Goal: Check status: Check status

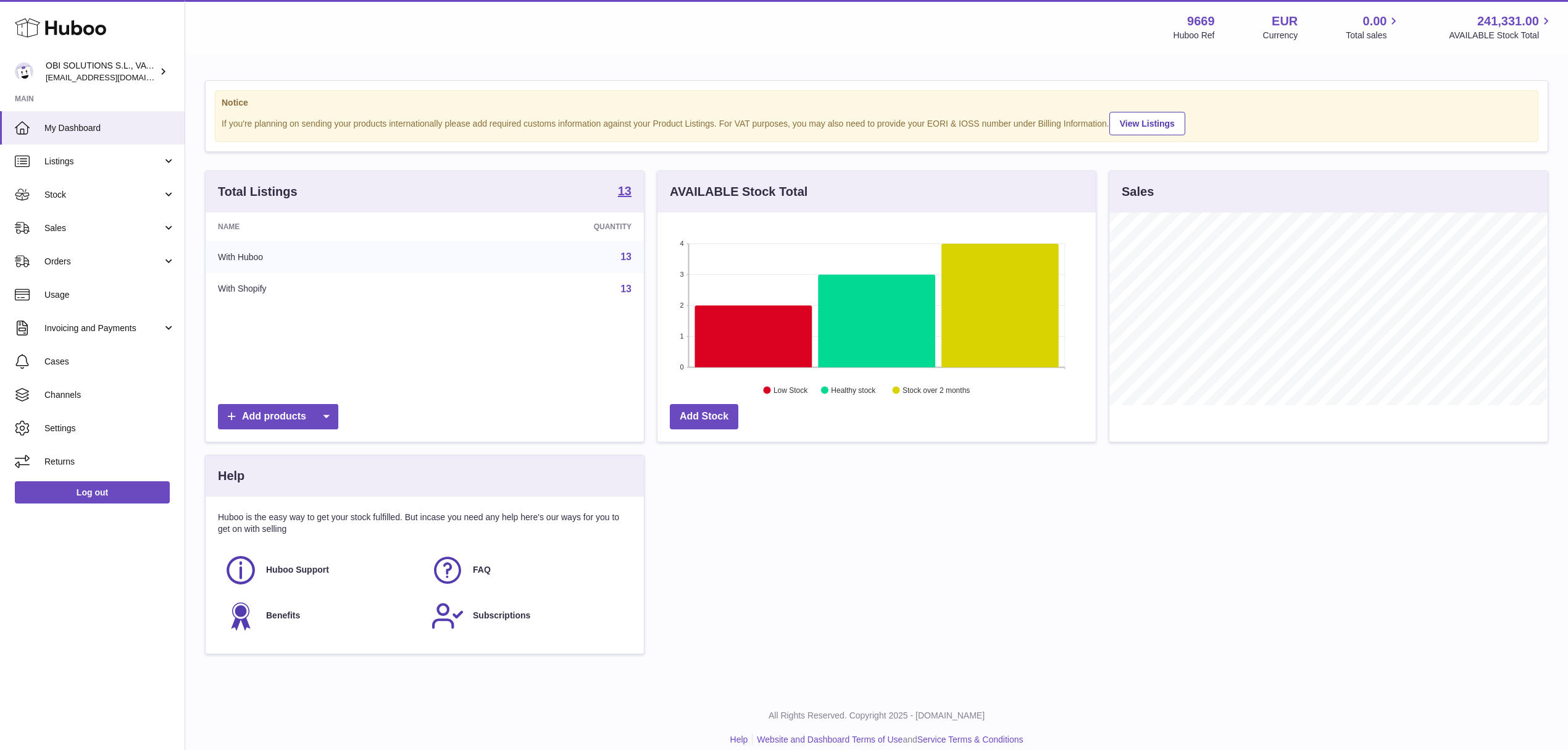
scroll to position [193, 438]
click at [123, 228] on span "Sales" at bounding box center [104, 229] width 118 height 12
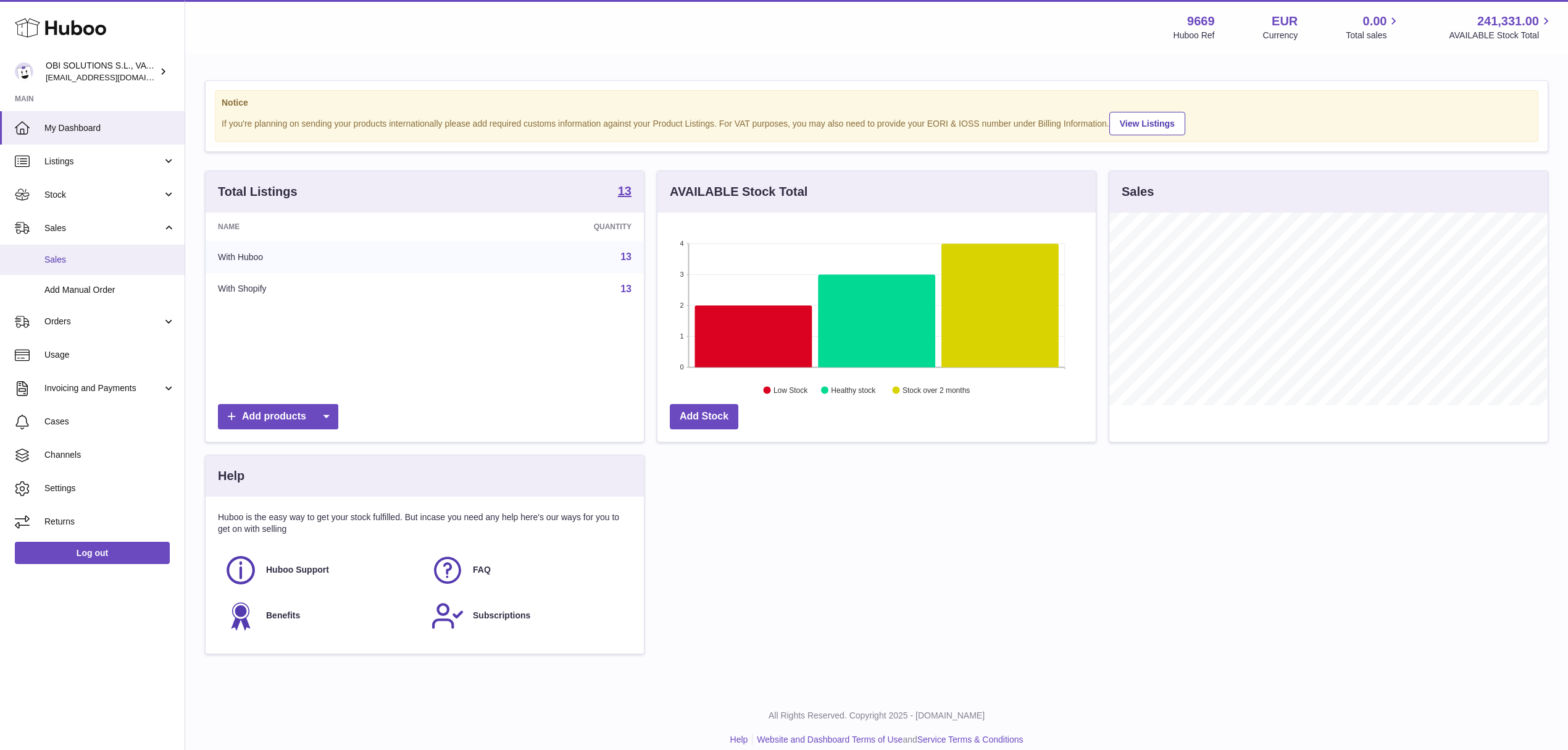
click at [110, 272] on link "Sales" at bounding box center [92, 260] width 185 height 30
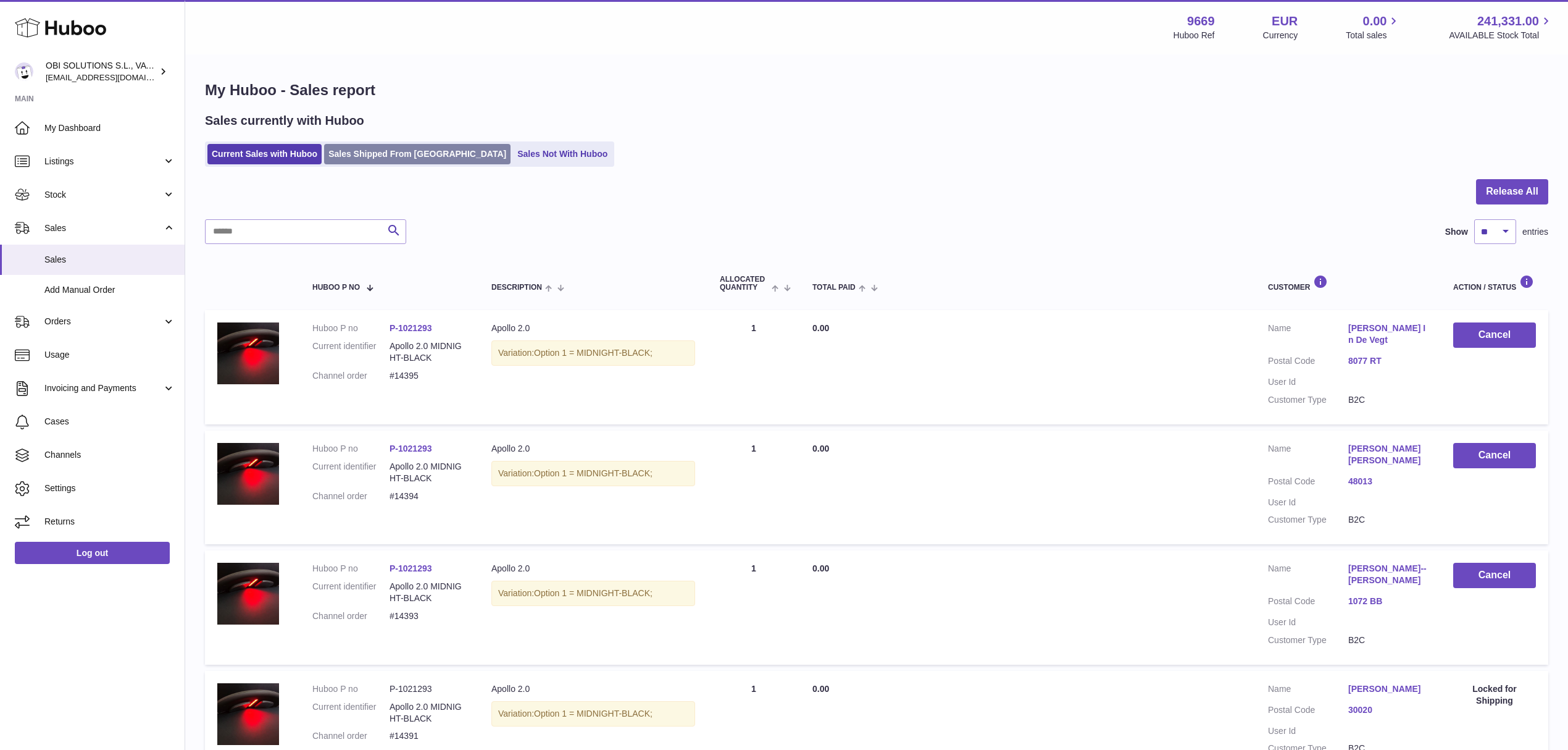
click at [406, 159] on link "Sales Shipped From [GEOGRAPHIC_DATA]" at bounding box center [417, 154] width 186 height 20
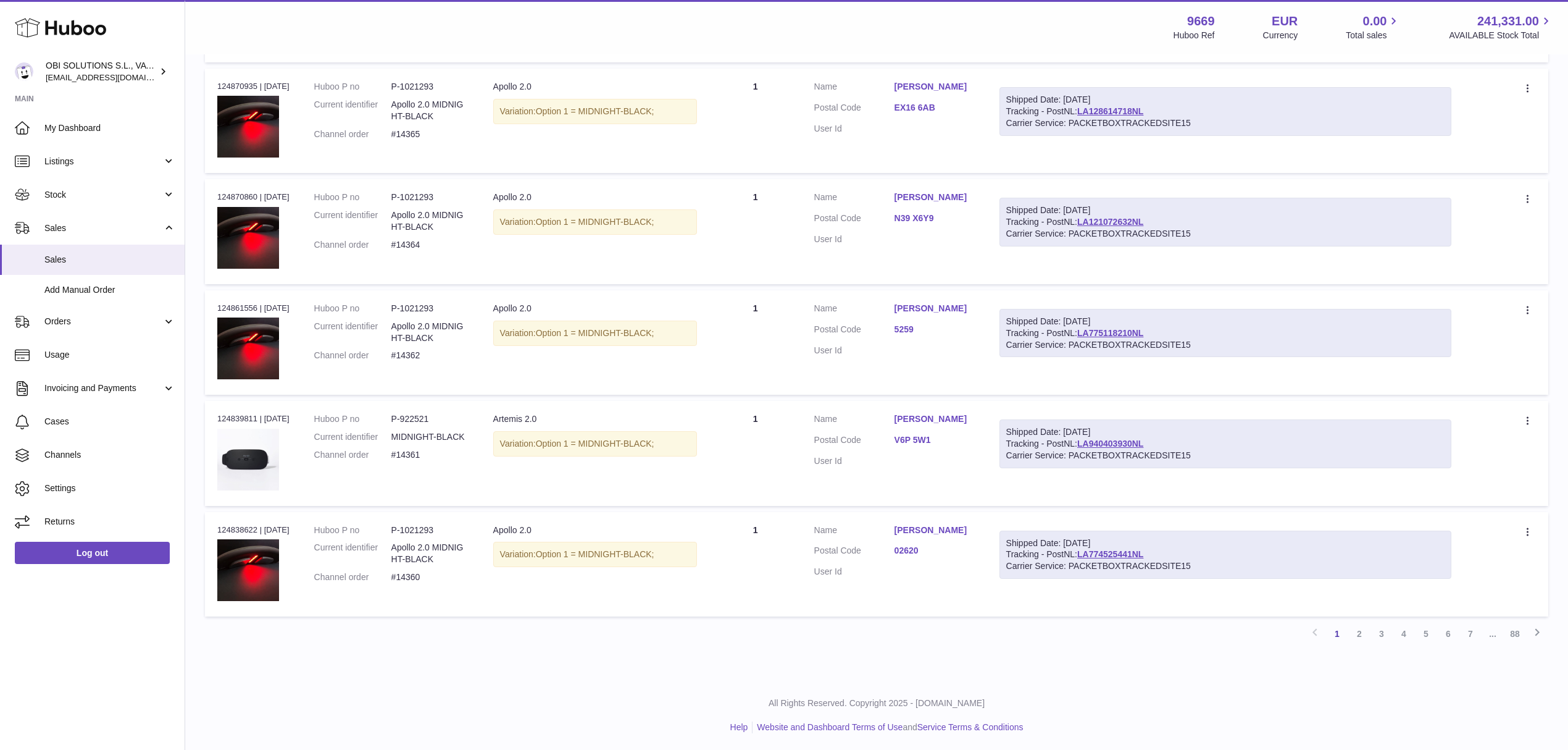
scroll to position [779, 0]
click at [1357, 639] on link "2" at bounding box center [1358, 633] width 22 height 22
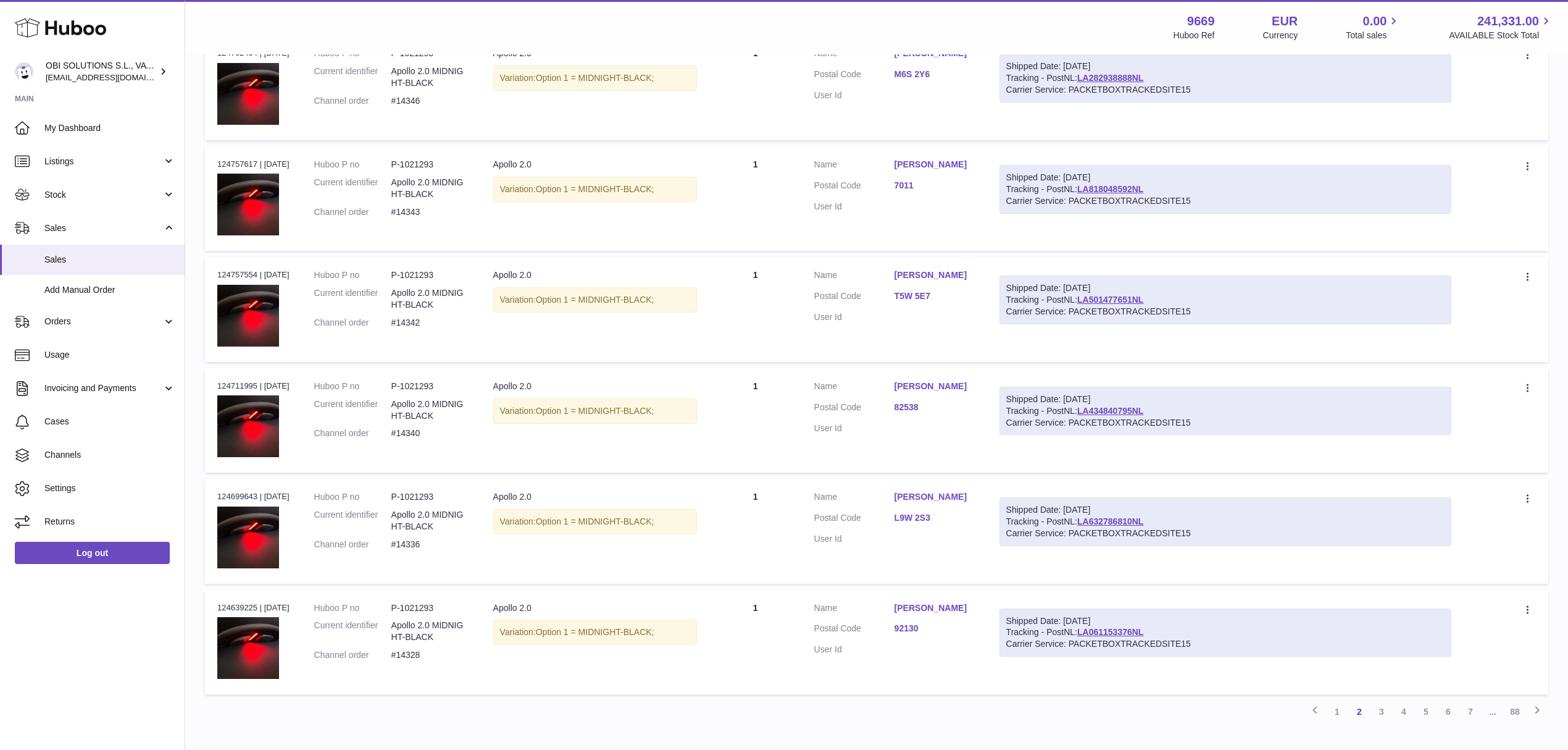
scroll to position [779, 0]
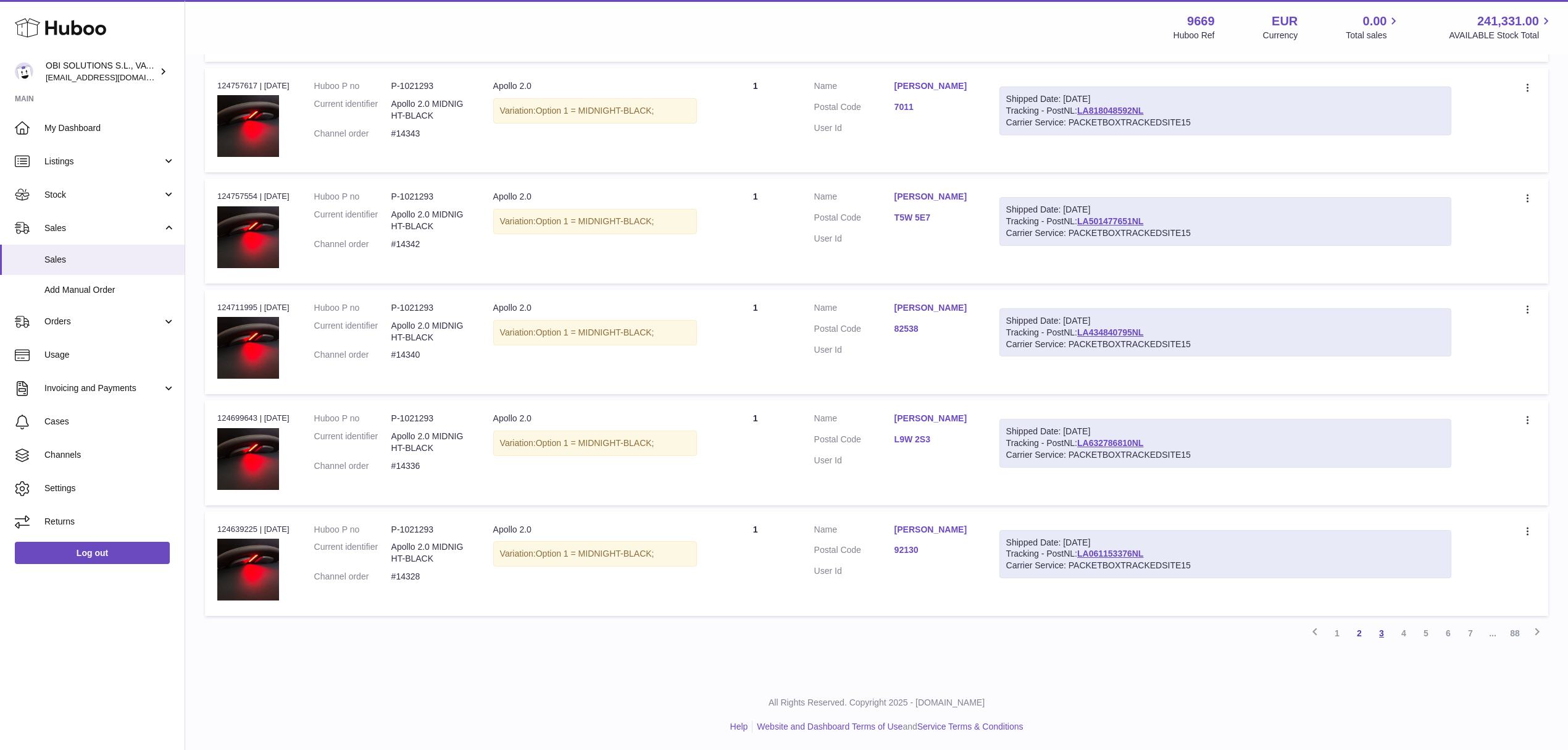
click at [1379, 637] on link "3" at bounding box center [1381, 633] width 22 height 22
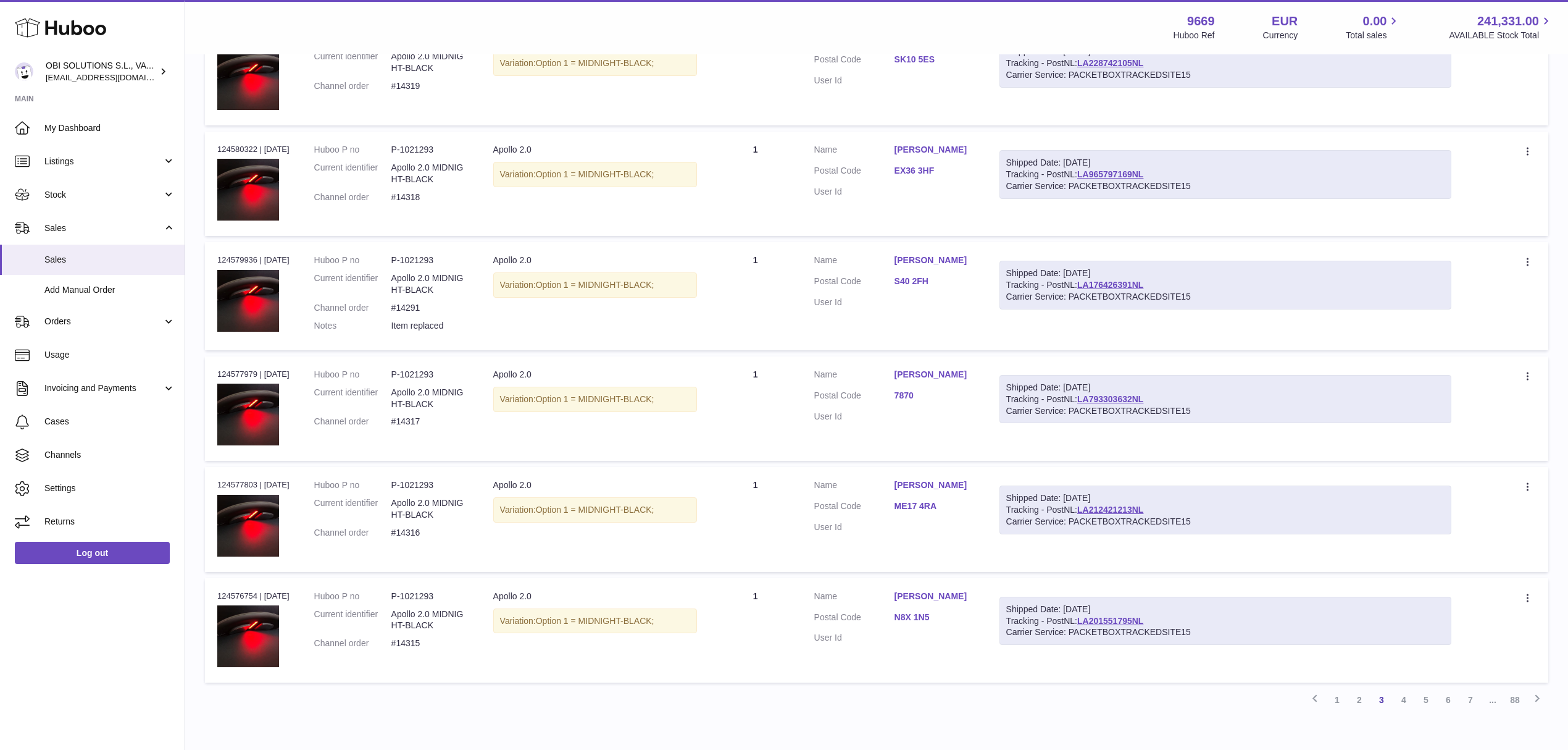
scroll to position [781, 0]
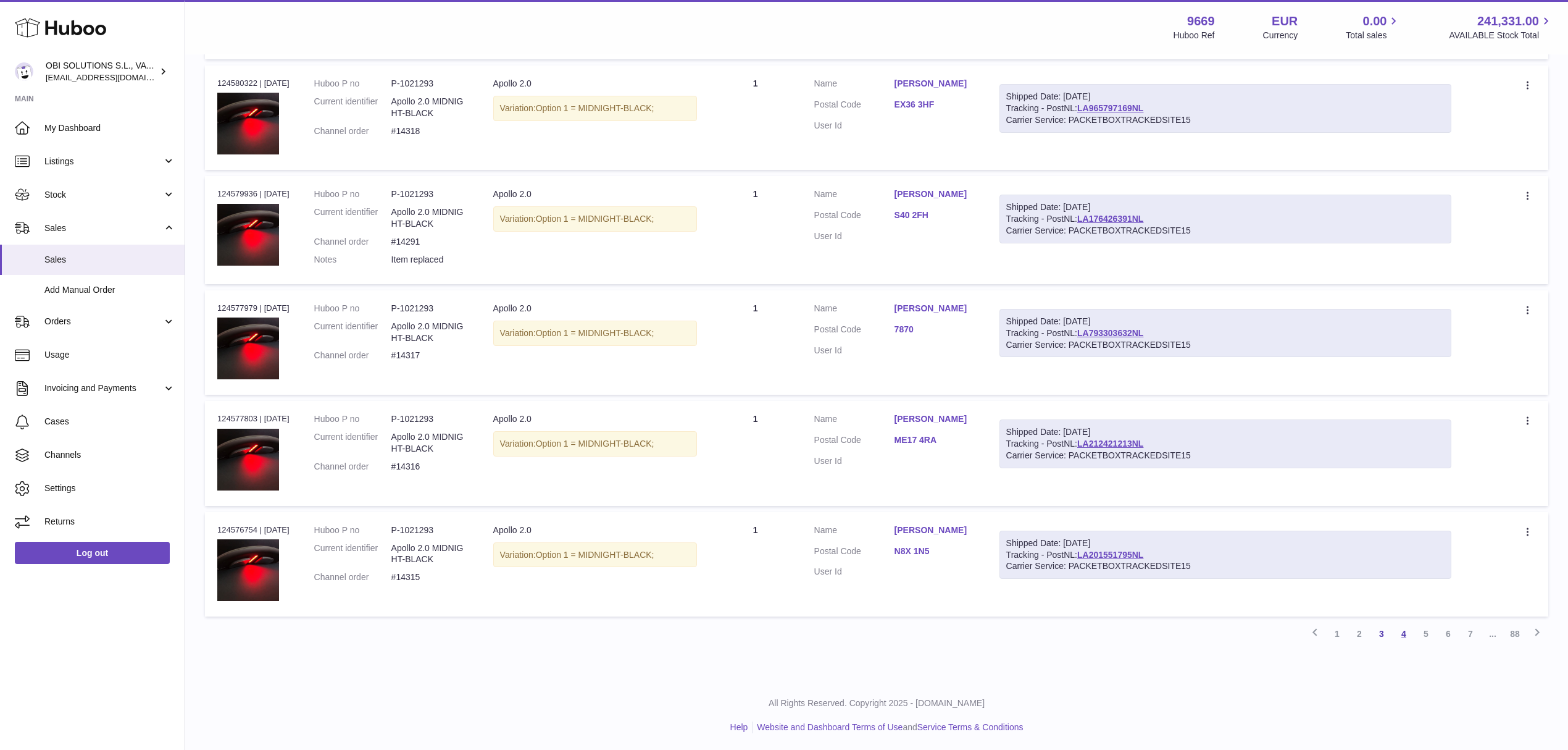
click at [1399, 627] on link "4" at bounding box center [1403, 633] width 22 height 22
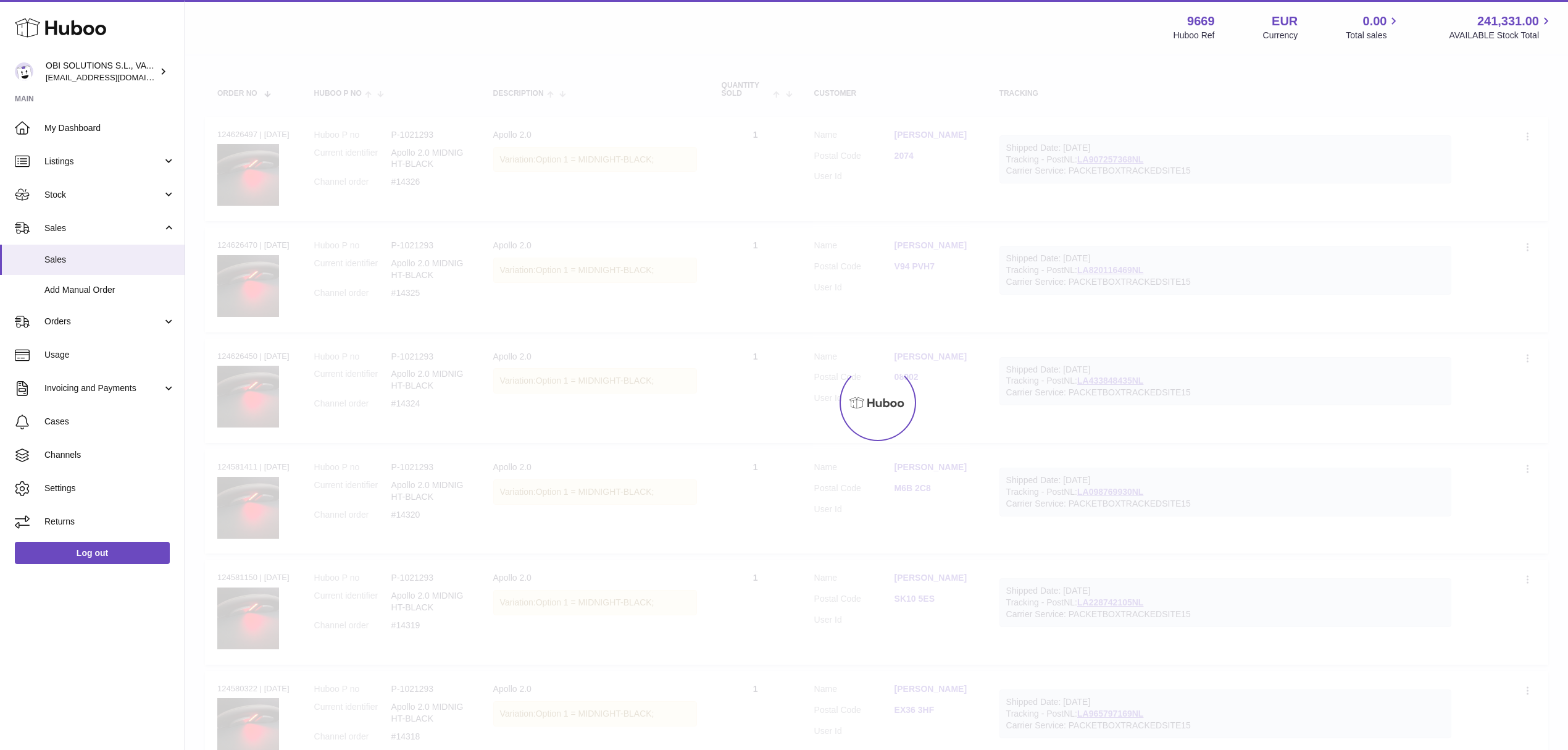
scroll to position [55, 0]
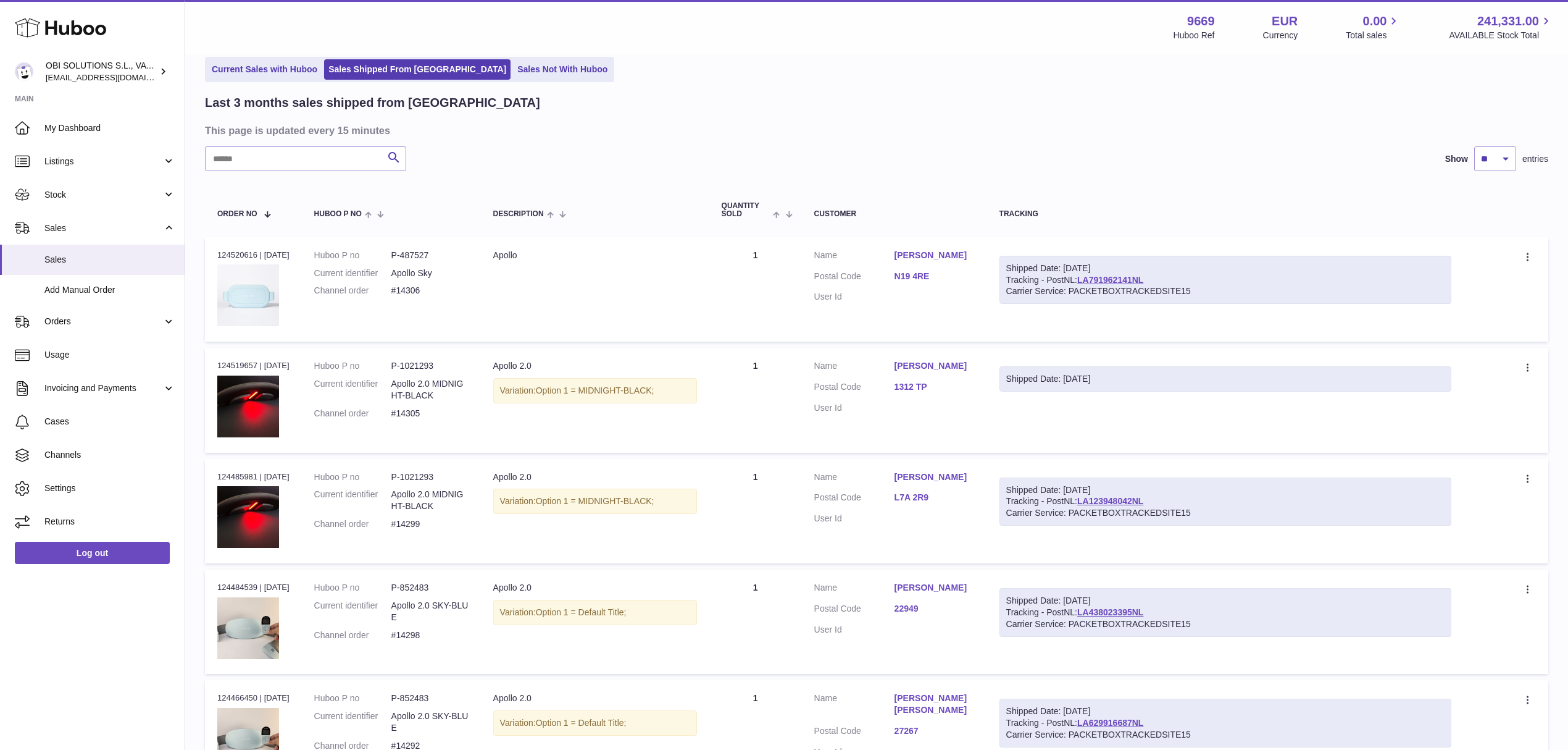
click at [928, 381] on link "1312 TP" at bounding box center [935, 387] width 80 height 12
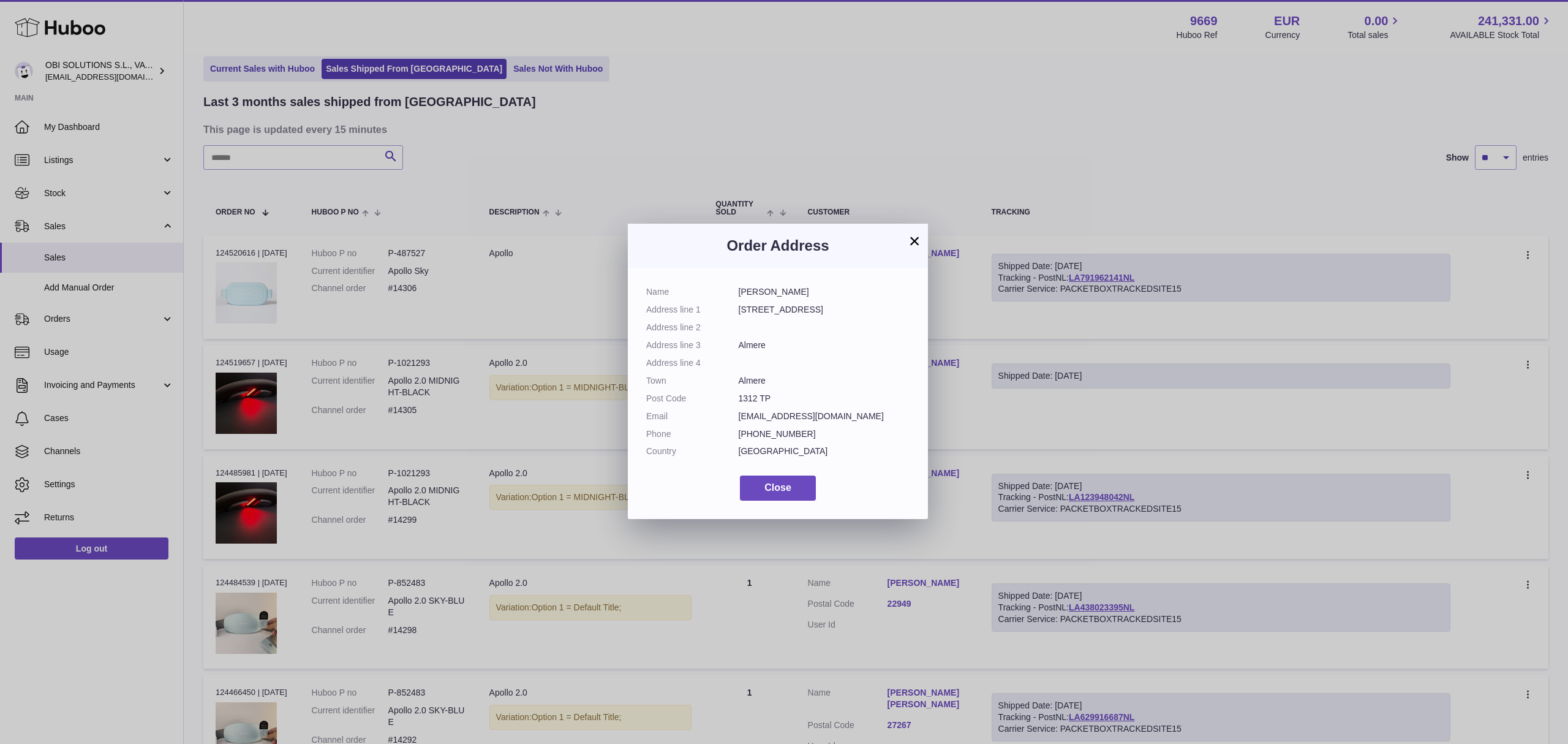
click at [787, 501] on div "Name [PERSON_NAME] Address line [STREET_ADDRESS] Address line 2 Address line 3 …" at bounding box center [778, 393] width 300 height 252
click at [787, 492] on span "Close" at bounding box center [778, 487] width 27 height 11
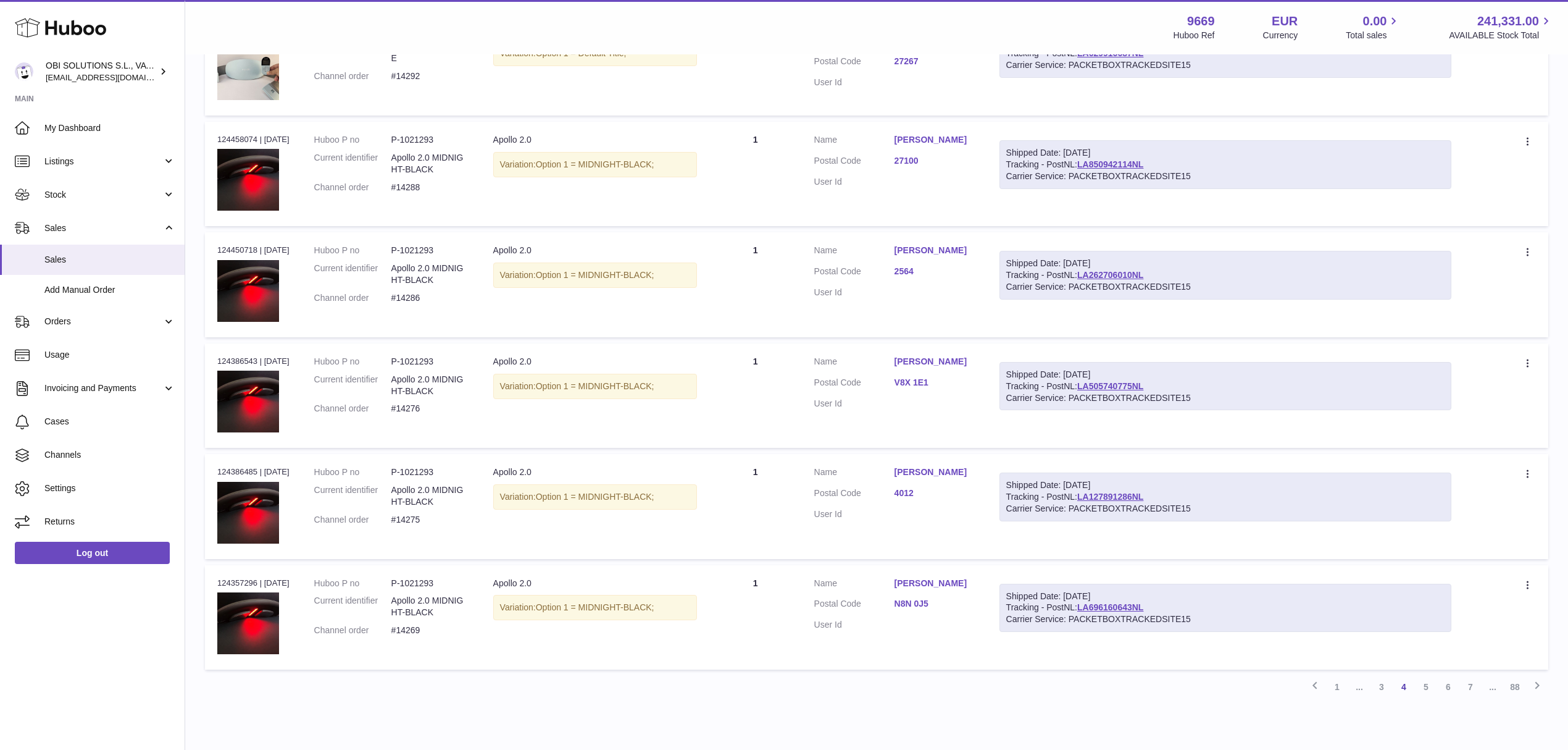
scroll to position [779, 0]
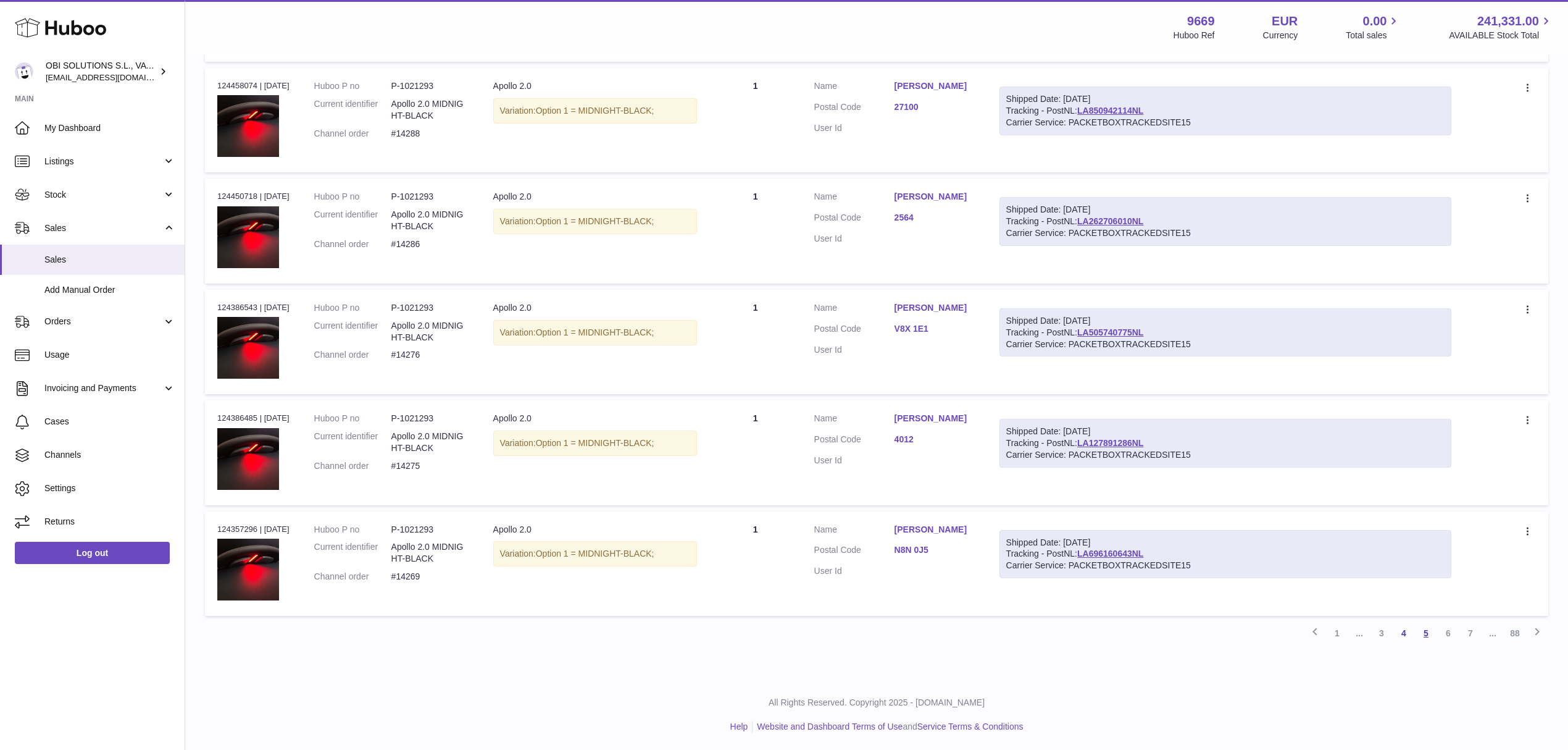
click at [1426, 629] on link "5" at bounding box center [1426, 633] width 22 height 22
click at [1450, 633] on link "6" at bounding box center [1448, 633] width 22 height 22
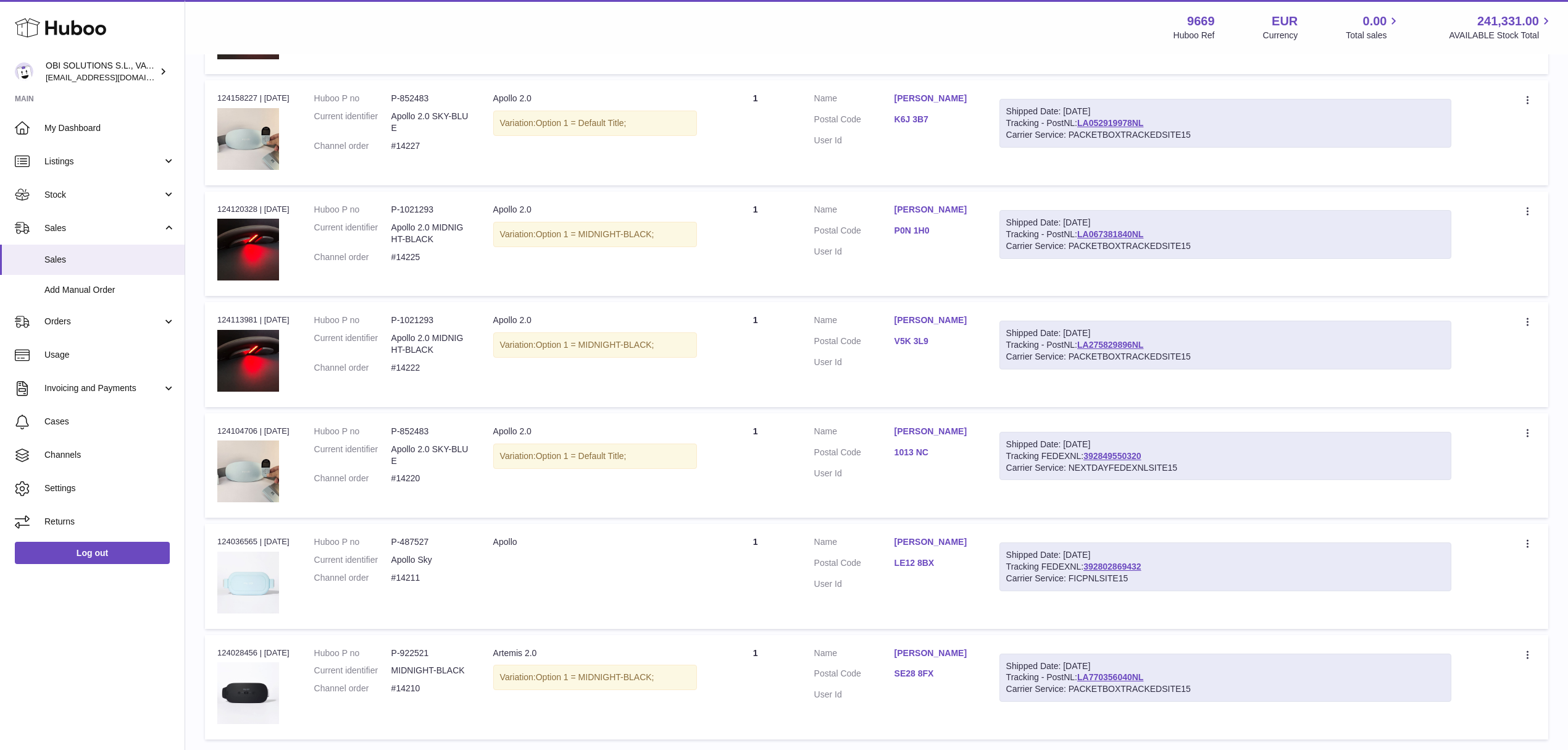
scroll to position [614, 0]
